Goal: Task Accomplishment & Management: Manage account settings

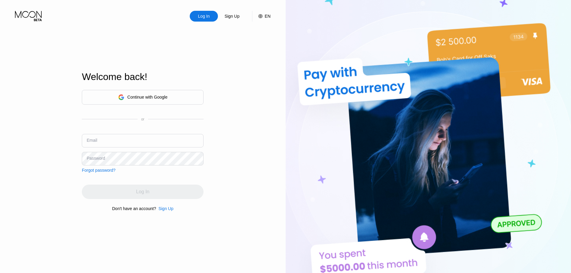
type input "[EMAIL_ADDRESS][DOMAIN_NAME]"
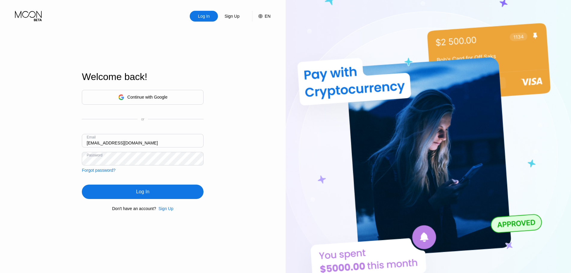
click at [216, 196] on div "Log In Sign Up EN Language Select an item Save Welcome back! Continue with Goog…" at bounding box center [143, 150] width 286 height 300
click at [144, 195] on div "Log In" at bounding box center [142, 192] width 13 height 6
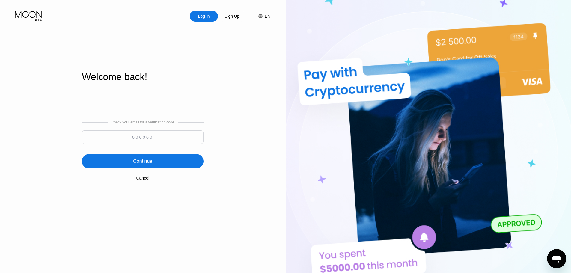
click at [129, 138] on input at bounding box center [143, 136] width 122 height 13
type input "553024"
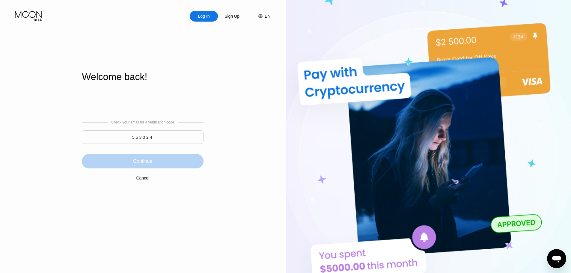
click at [171, 163] on div "Continue" at bounding box center [143, 161] width 122 height 14
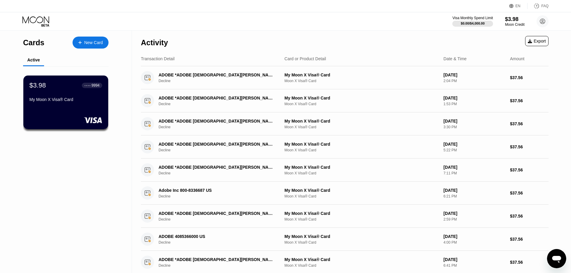
click at [79, 94] on div "$3.98 ● ● ● ● 9994 My Moon X Visa® Card" at bounding box center [65, 92] width 73 height 23
click at [104, 87] on div "$3.98 ● ● ● ● 9994 My Moon X Visa® Card" at bounding box center [66, 102] width 86 height 54
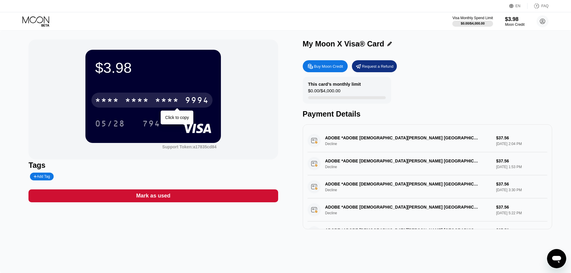
click at [197, 98] on div "9994" at bounding box center [197, 101] width 24 height 10
click at [194, 100] on div "9994" at bounding box center [197, 101] width 24 height 10
click at [196, 104] on div "9994" at bounding box center [197, 101] width 24 height 10
click at [154, 100] on div "[CREDIT_CARD_NUMBER]" at bounding box center [151, 100] width 121 height 15
click at [154, 100] on div "* * * * * * * * * * * * 9994" at bounding box center [151, 100] width 121 height 15
